Goal: Navigation & Orientation: Understand site structure

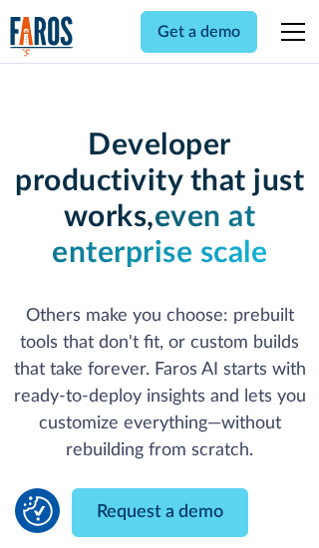
scroll to position [239, 0]
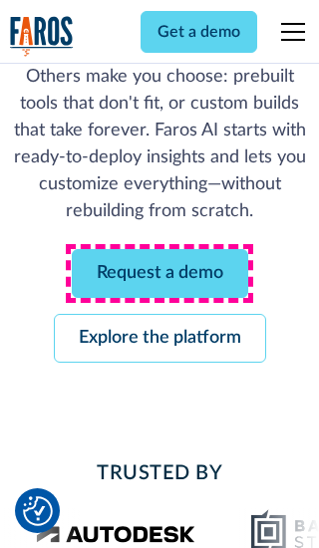
click at [159, 273] on link "Request a demo" at bounding box center [160, 273] width 176 height 49
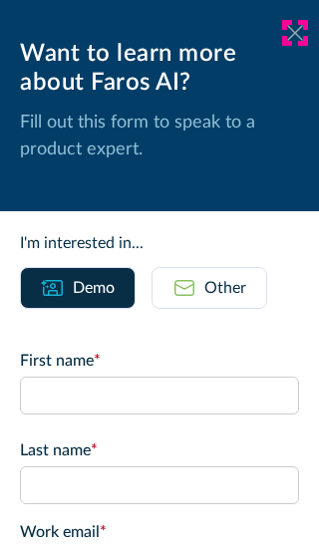
click at [295, 33] on icon at bounding box center [295, 32] width 16 height 15
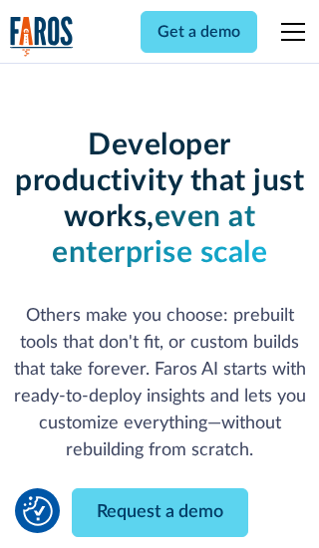
scroll to position [304, 0]
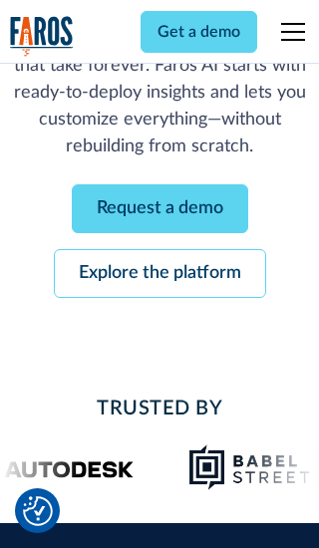
click at [159, 273] on link "Explore the platform" at bounding box center [160, 273] width 212 height 49
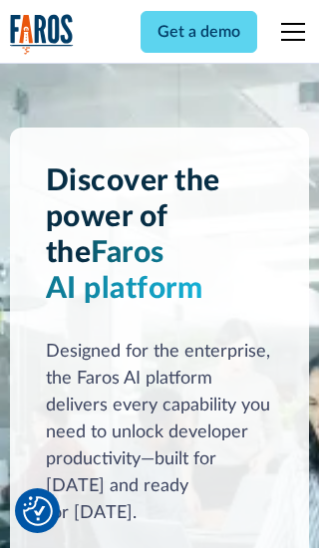
scroll to position [14957, 0]
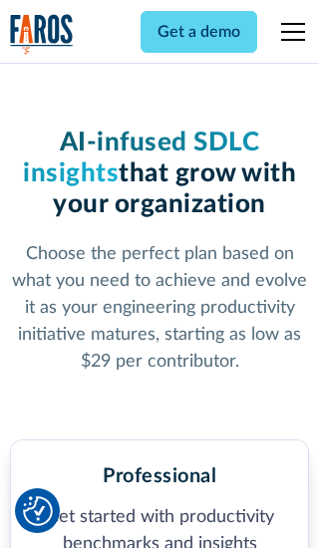
scroll to position [3086, 0]
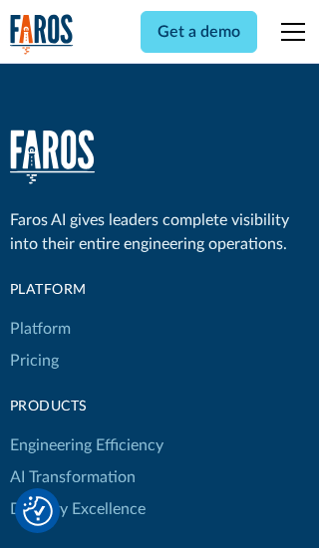
click at [39, 313] on link "Platform" at bounding box center [40, 329] width 61 height 32
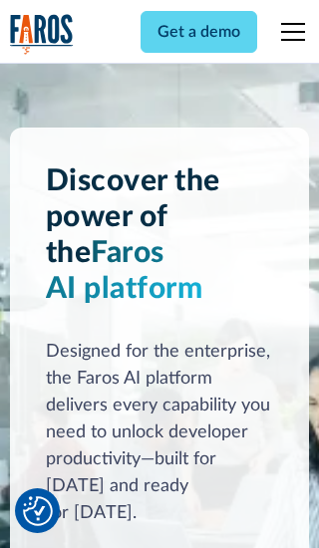
scroll to position [15597, 0]
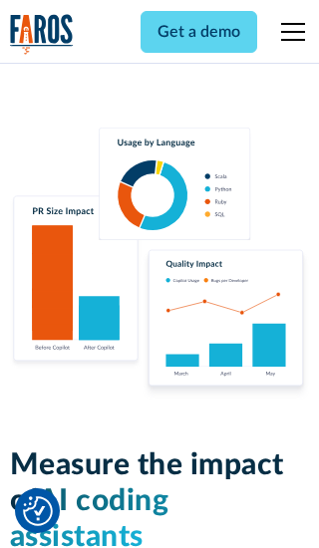
scroll to position [12310, 0]
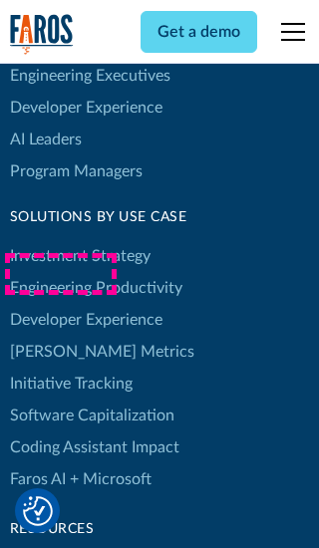
click at [60, 336] on link "[PERSON_NAME] Metrics" at bounding box center [102, 352] width 184 height 32
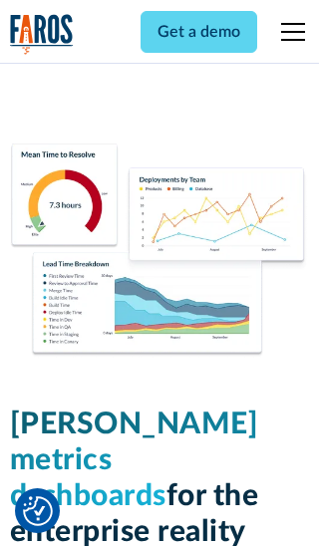
scroll to position [8719, 0]
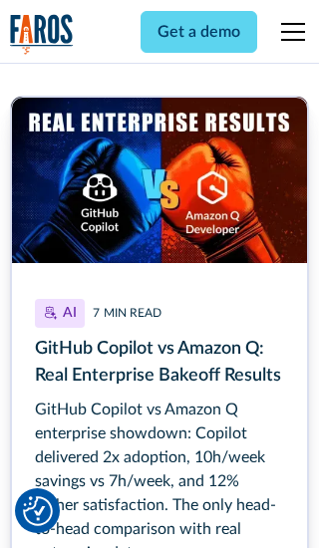
scroll to position [8975, 0]
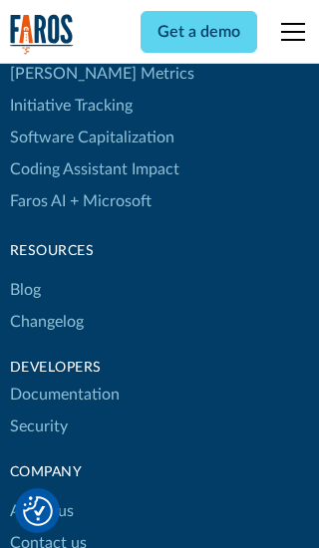
click at [46, 306] on link "Changelog" at bounding box center [47, 322] width 74 height 32
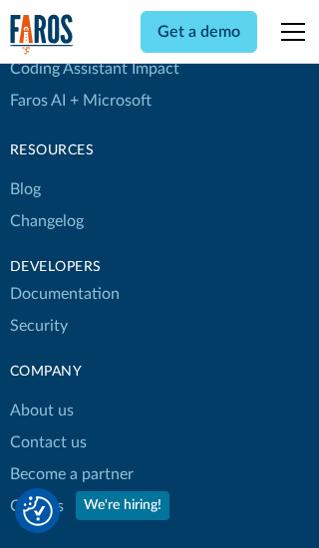
scroll to position [24051, 0]
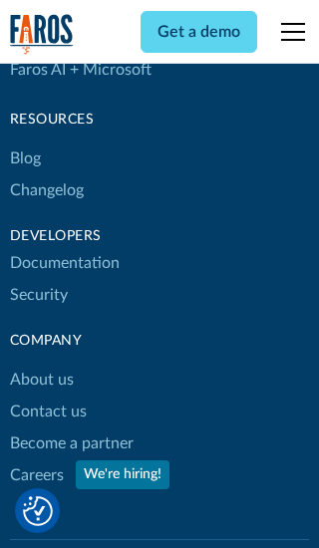
click at [41, 363] on link "About us" at bounding box center [42, 379] width 64 height 32
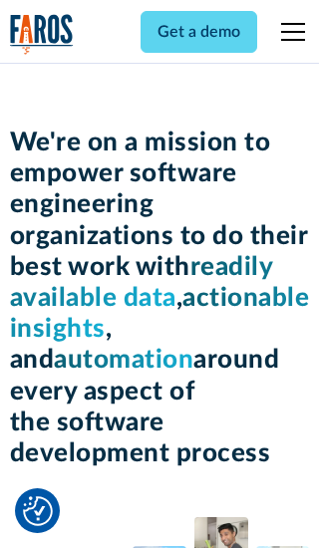
scroll to position [6867, 0]
